Goal: Information Seeking & Learning: Compare options

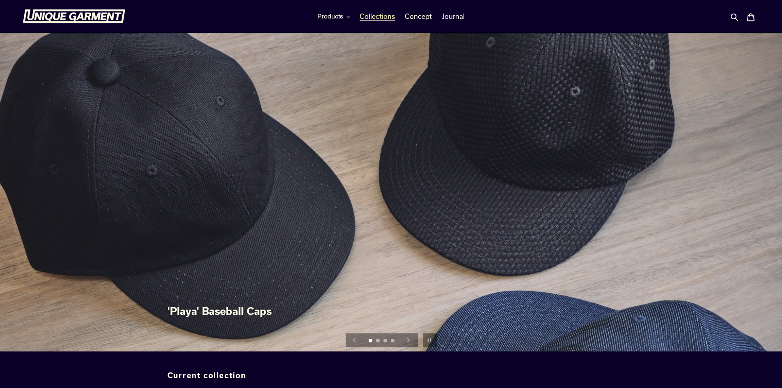
click at [372, 17] on span "Collections" at bounding box center [376, 16] width 35 height 8
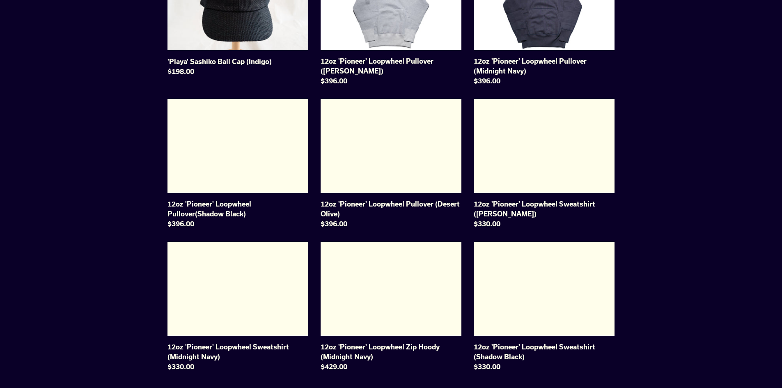
scroll to position [533, 0]
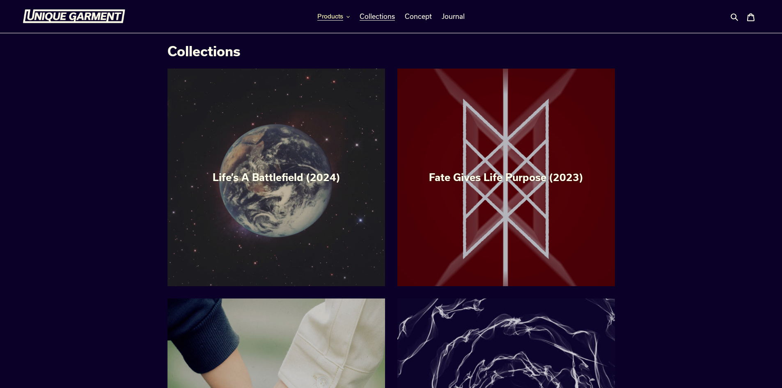
click at [320, 14] on span "Products" at bounding box center [330, 16] width 26 height 8
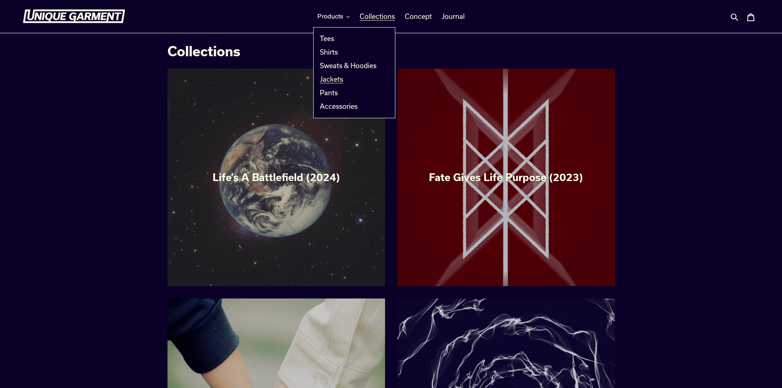
click at [327, 79] on span "Jackets" at bounding box center [331, 79] width 23 height 8
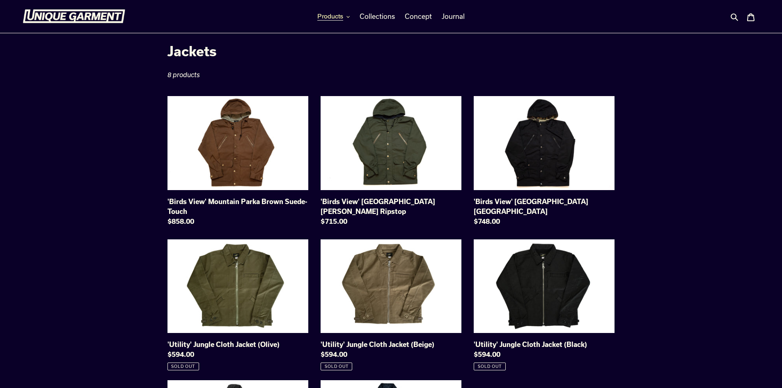
click at [344, 15] on button "Products" at bounding box center [333, 16] width 41 height 12
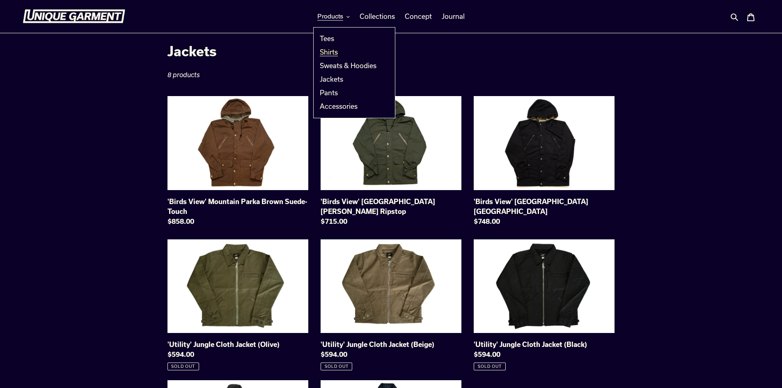
click at [338, 50] on span "Shirts" at bounding box center [329, 52] width 18 height 8
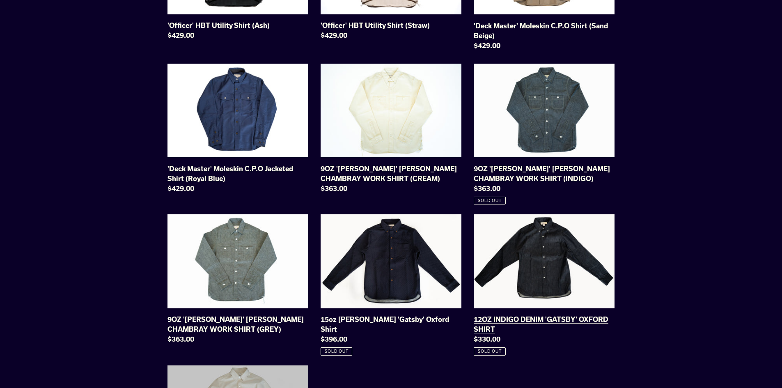
scroll to position [287, 0]
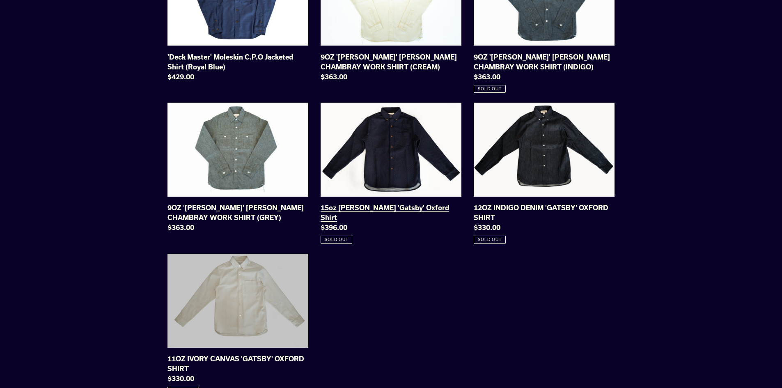
click at [399, 144] on link "15oz Indigo Sashiko 'Gatsby' Oxford Shirt" at bounding box center [390, 173] width 141 height 141
click at [534, 158] on link "12OZ INDIGO DENIM 'GATSBY' OXFORD SHIRT" at bounding box center [543, 173] width 141 height 141
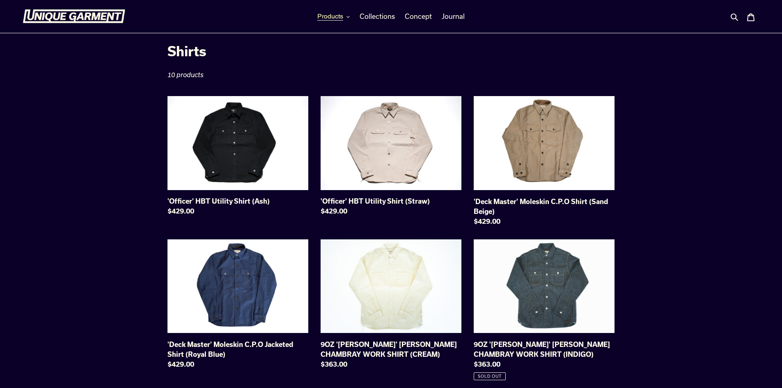
click at [331, 16] on span "Products" at bounding box center [330, 16] width 26 height 8
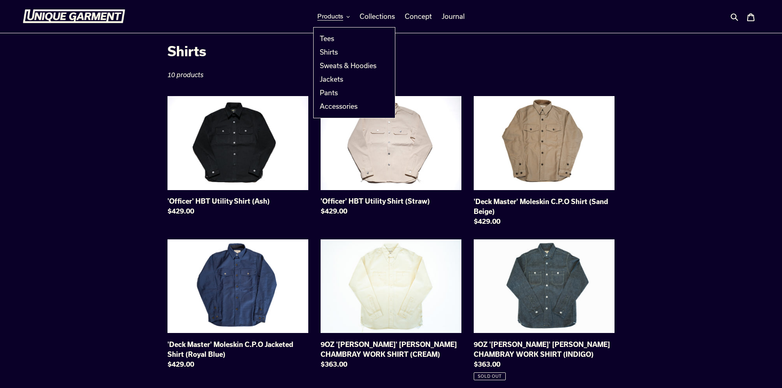
click at [711, 162] on div "Collection: Shirts 10 products 'Officer' HBT Utility Shirt (Ash) 'Officer' HBT …" at bounding box center [391, 362] width 782 height 639
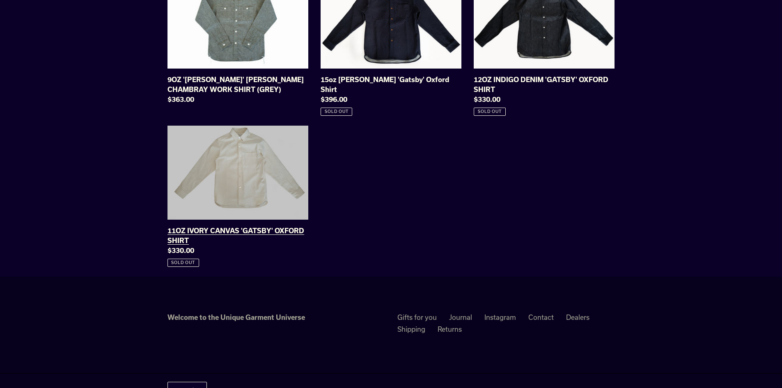
scroll to position [444, 0]
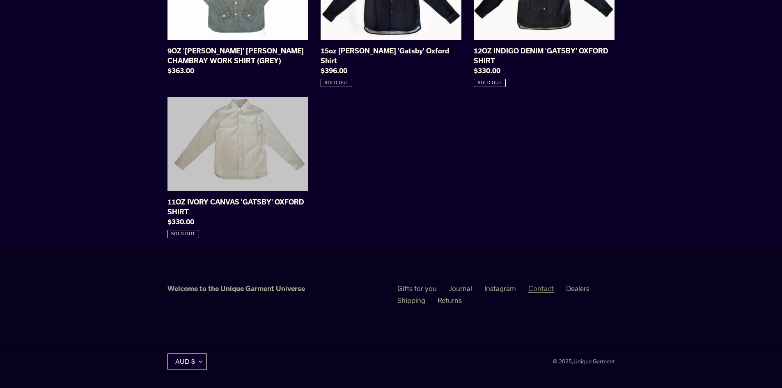
click at [544, 290] on link "Contact" at bounding box center [540, 288] width 25 height 8
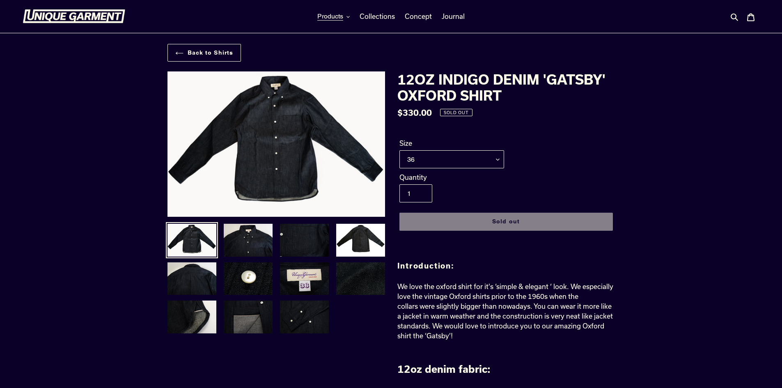
click at [286, 138] on img at bounding box center [246, 161] width 840 height 561
click at [258, 240] on img at bounding box center [248, 240] width 50 height 34
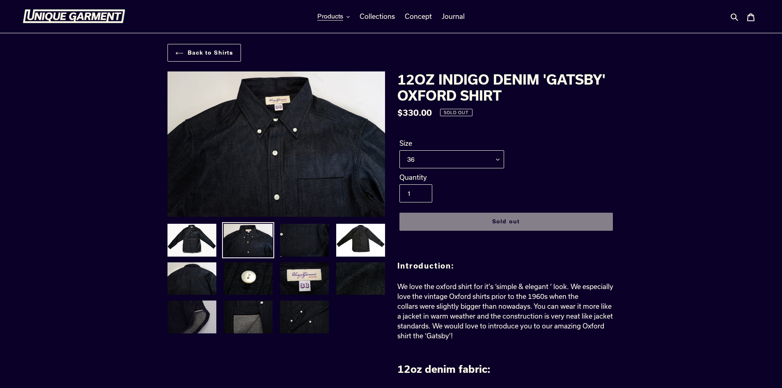
click at [209, 318] on img at bounding box center [192, 317] width 50 height 34
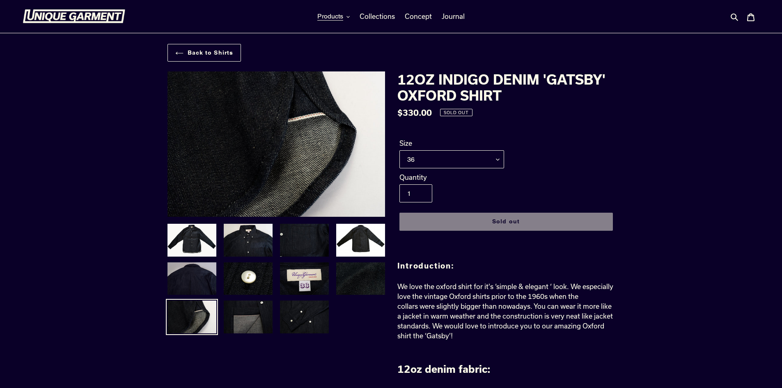
click at [206, 284] on img at bounding box center [192, 278] width 50 height 34
